Goal: Task Accomplishment & Management: Manage account settings

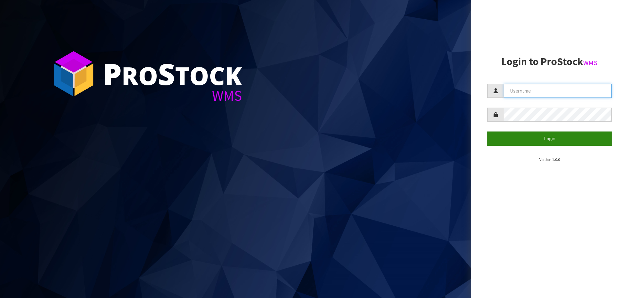
type input "THECLUTCHHUB"
click at [586, 135] on button "Login" at bounding box center [549, 138] width 124 height 14
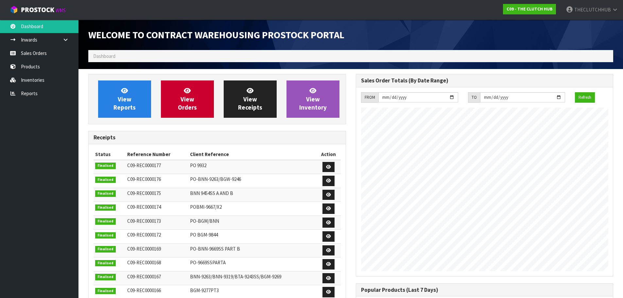
scroll to position [299, 267]
click at [37, 57] on link "Sales Orders" at bounding box center [39, 52] width 78 height 13
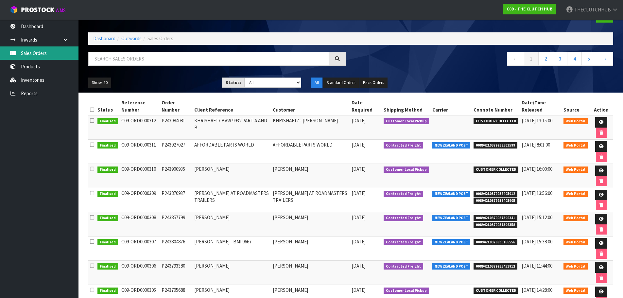
scroll to position [33, 0]
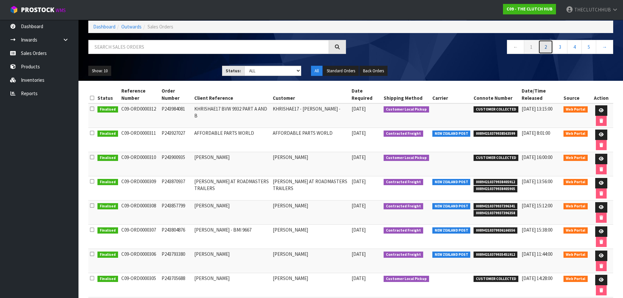
click at [543, 50] on link "2" at bounding box center [545, 47] width 15 height 14
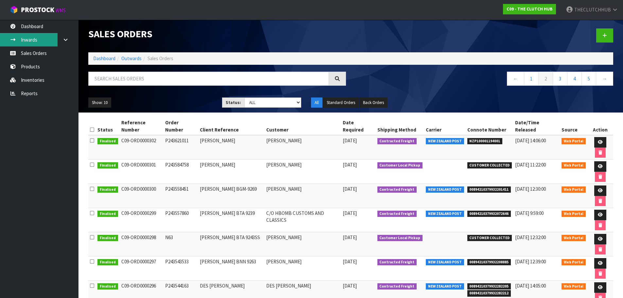
click at [37, 41] on link "Inwards" at bounding box center [39, 39] width 78 height 13
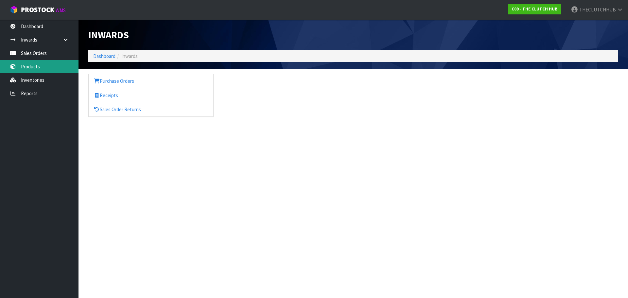
click at [39, 67] on link "Products" at bounding box center [39, 66] width 78 height 13
click at [43, 51] on link "Sales Orders" at bounding box center [39, 52] width 78 height 13
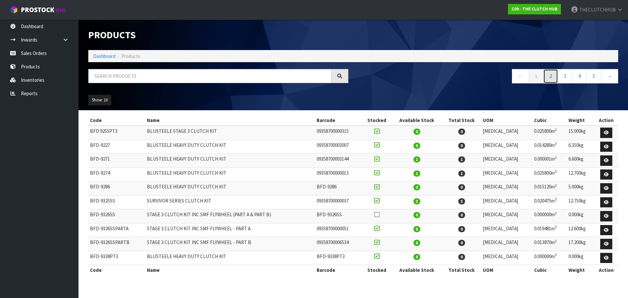
click at [552, 73] on link "2" at bounding box center [550, 76] width 15 height 14
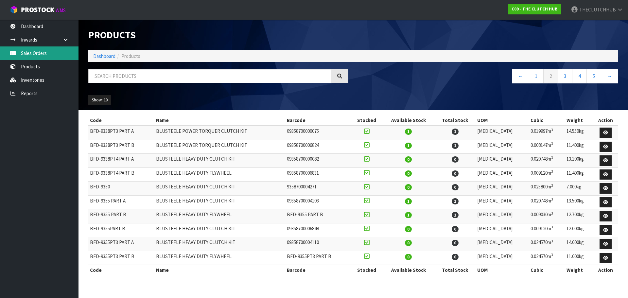
click at [35, 54] on link "Sales Orders" at bounding box center [39, 52] width 78 height 13
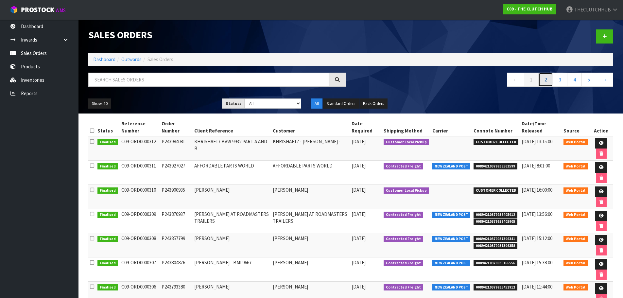
click at [543, 84] on link "2" at bounding box center [545, 80] width 15 height 14
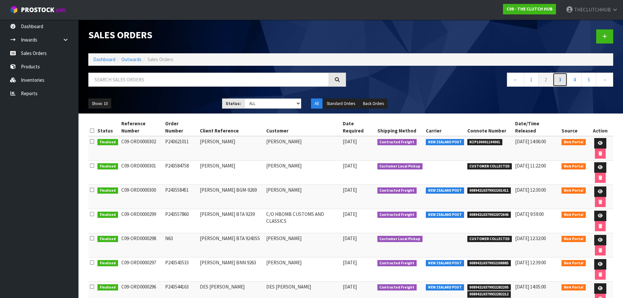
click at [556, 82] on link "3" at bounding box center [559, 80] width 15 height 14
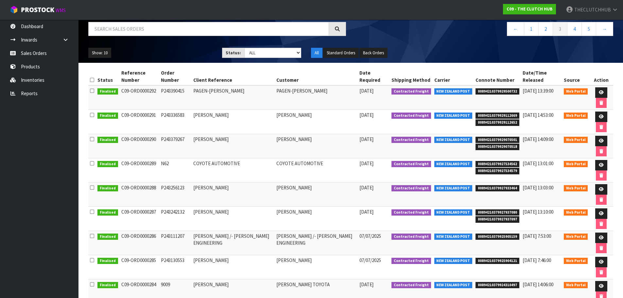
scroll to position [65, 0]
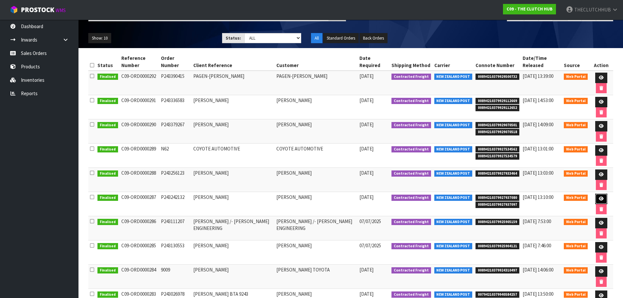
click at [599, 198] on icon at bounding box center [601, 198] width 5 height 4
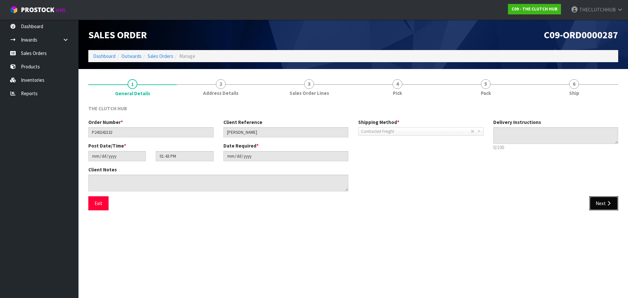
click at [599, 201] on button "Next" at bounding box center [603, 203] width 29 height 14
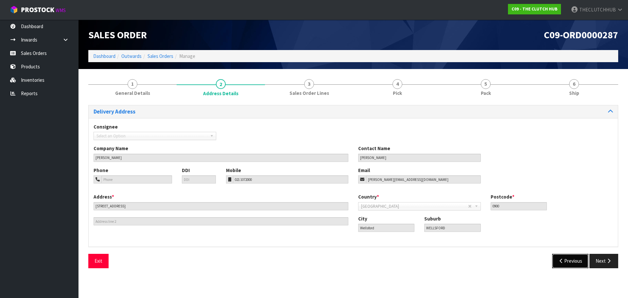
click at [568, 261] on button "Previous" at bounding box center [570, 261] width 37 height 14
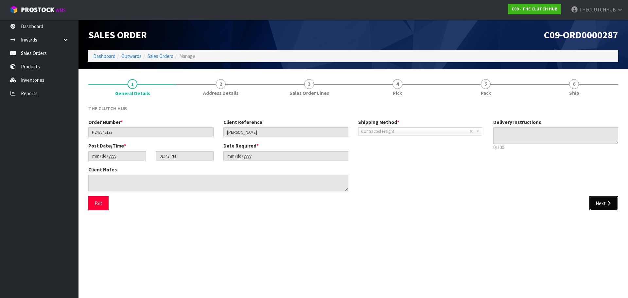
click at [607, 205] on icon "button" at bounding box center [608, 203] width 6 height 5
